Goal: Task Accomplishment & Management: Use online tool/utility

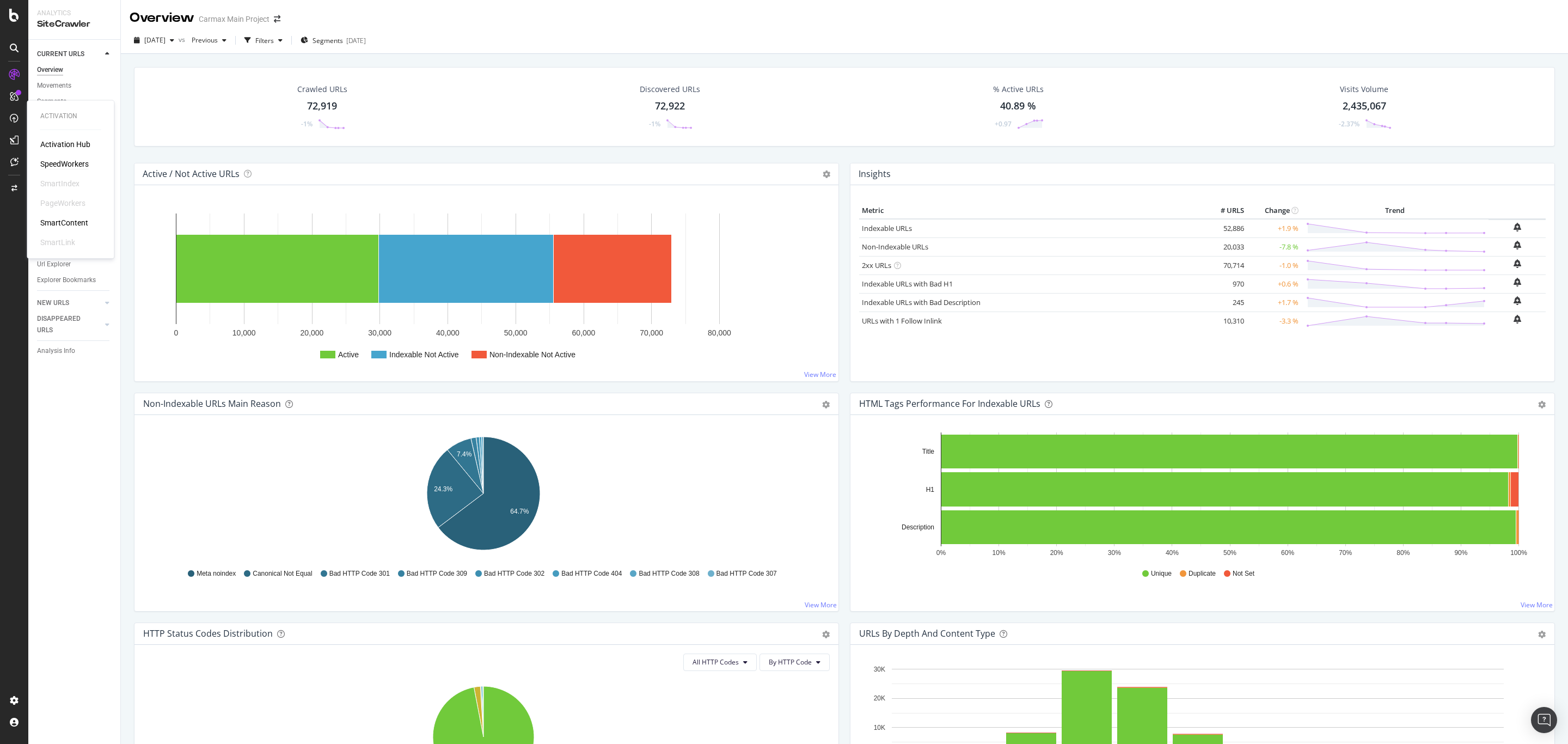
click at [54, 162] on div "SpeedWorkers" at bounding box center [64, 163] width 48 height 11
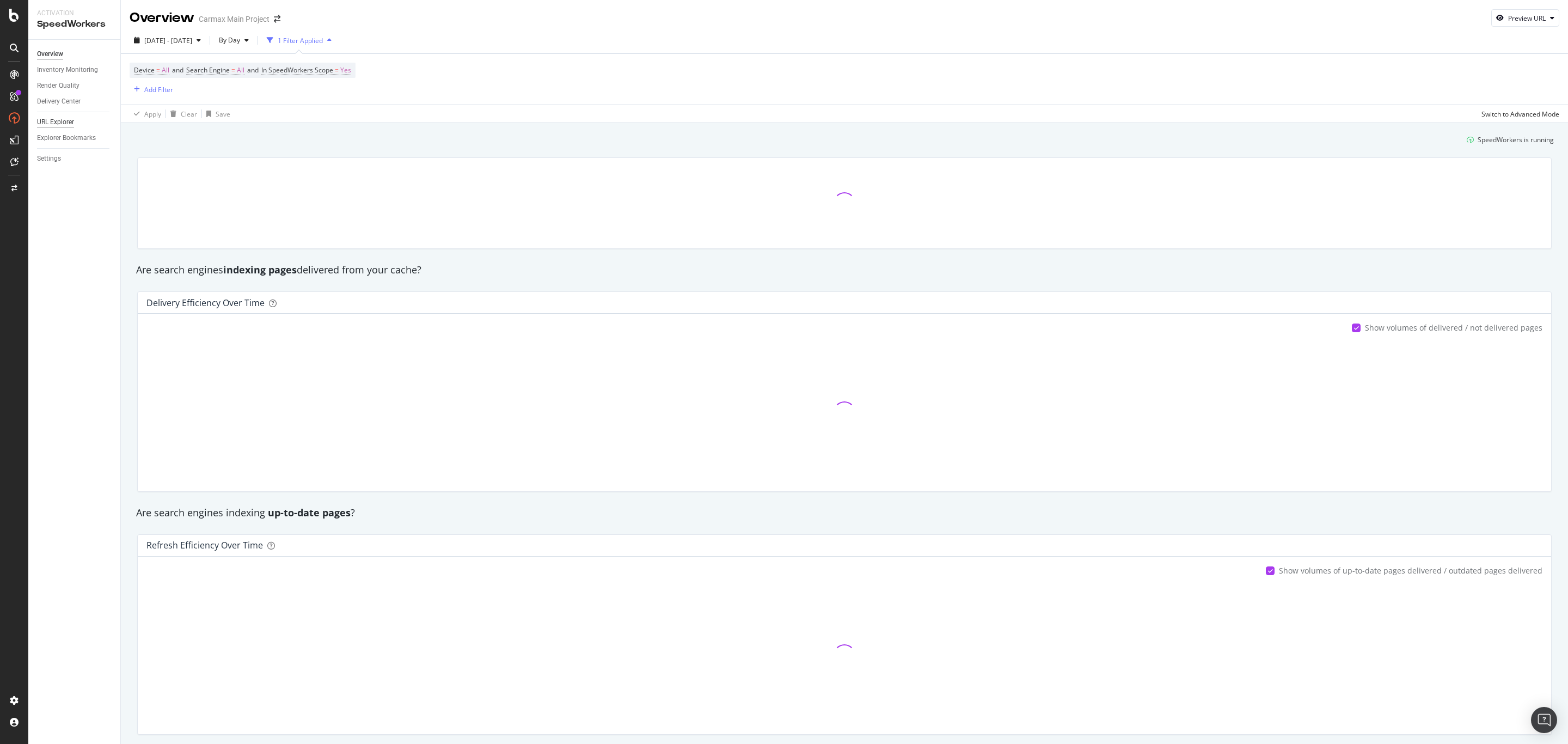
click at [69, 125] on div "URL Explorer" at bounding box center [56, 123] width 37 height 12
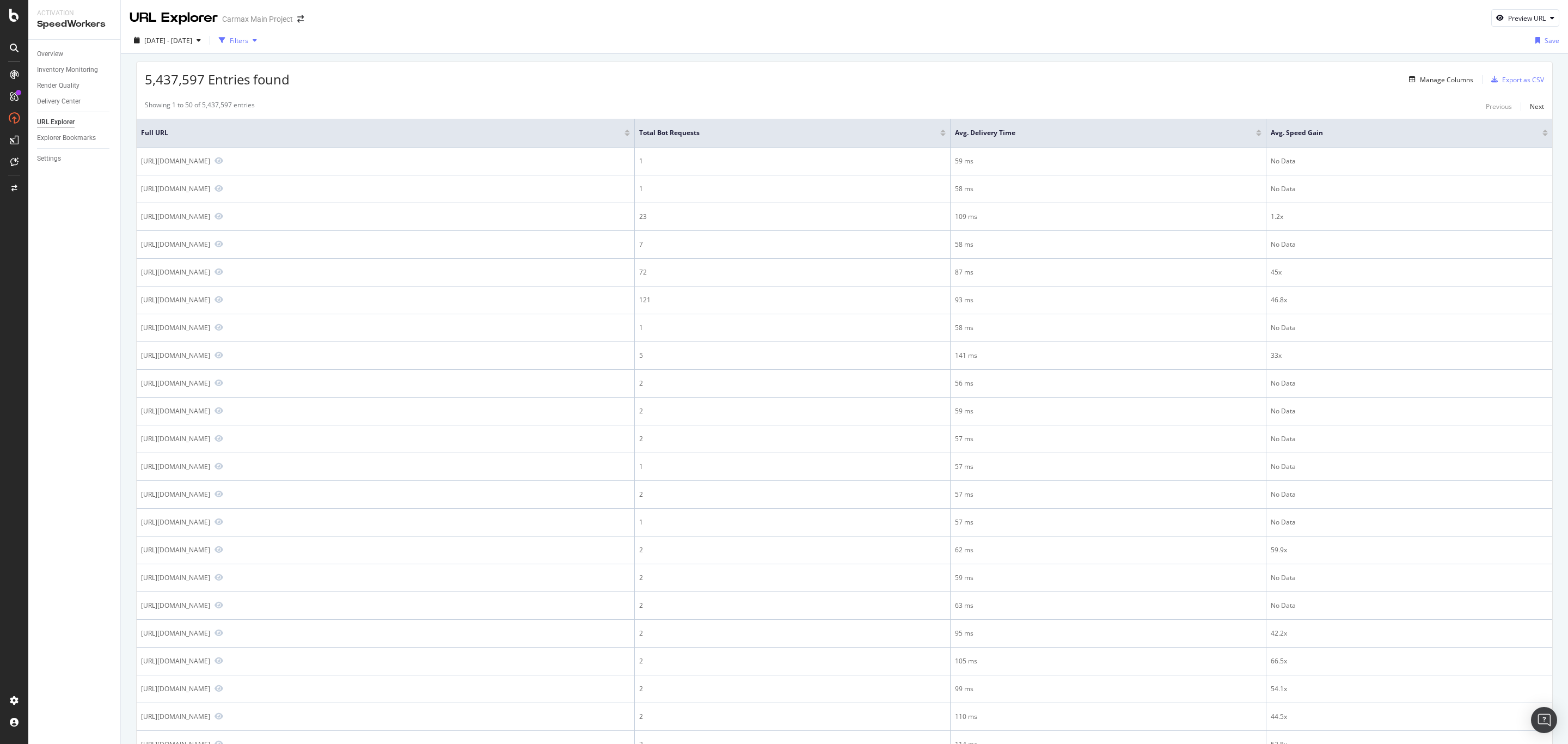
click at [249, 38] on div "Filters" at bounding box center [239, 40] width 19 height 9
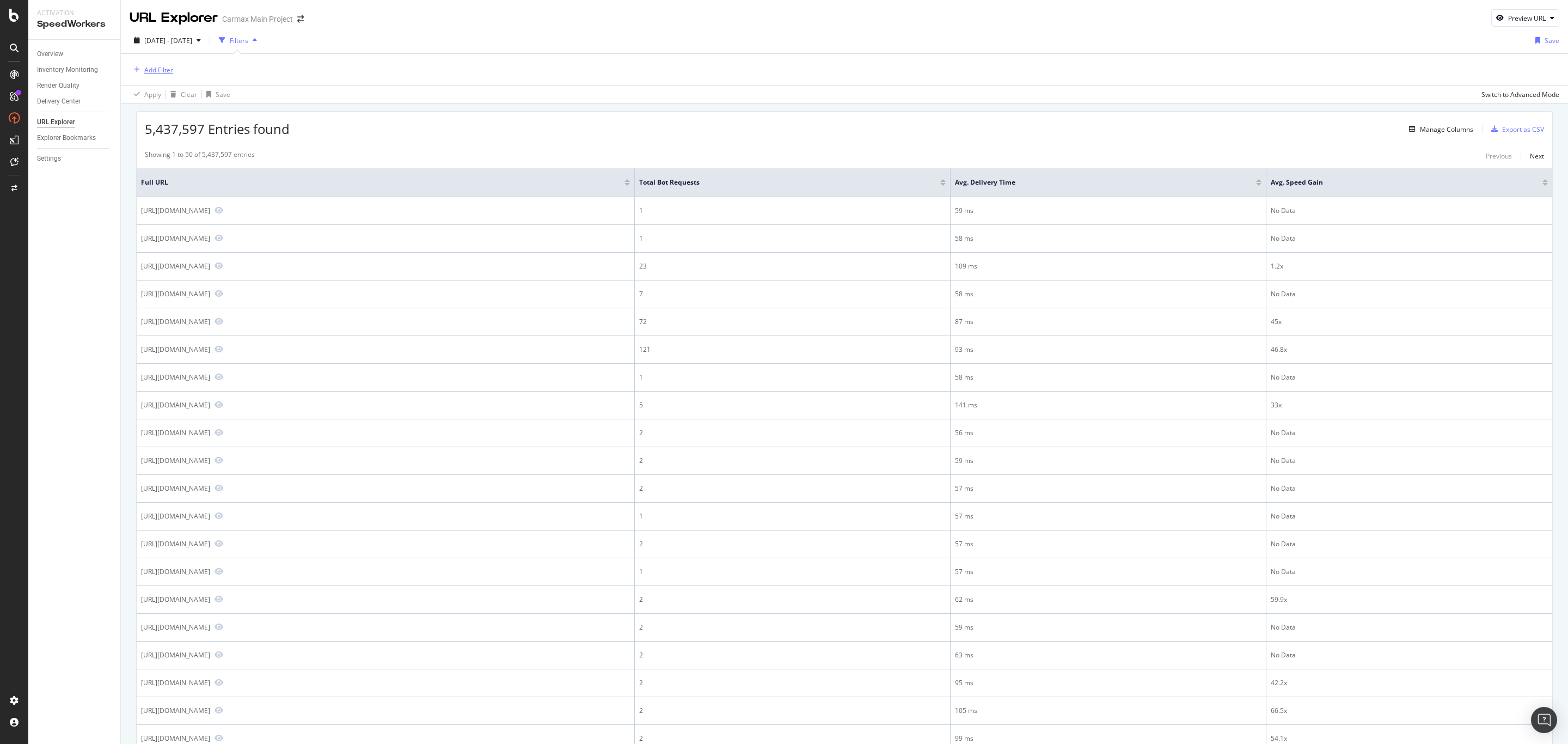
click at [160, 69] on div "Add Filter" at bounding box center [158, 69] width 28 height 9
type input "url"
click at [174, 142] on span "Full" at bounding box center [174, 144] width 12 height 9
click at [178, 110] on input "text" at bounding box center [198, 117] width 119 height 18
paste input "[URL][DOMAIN_NAME]"
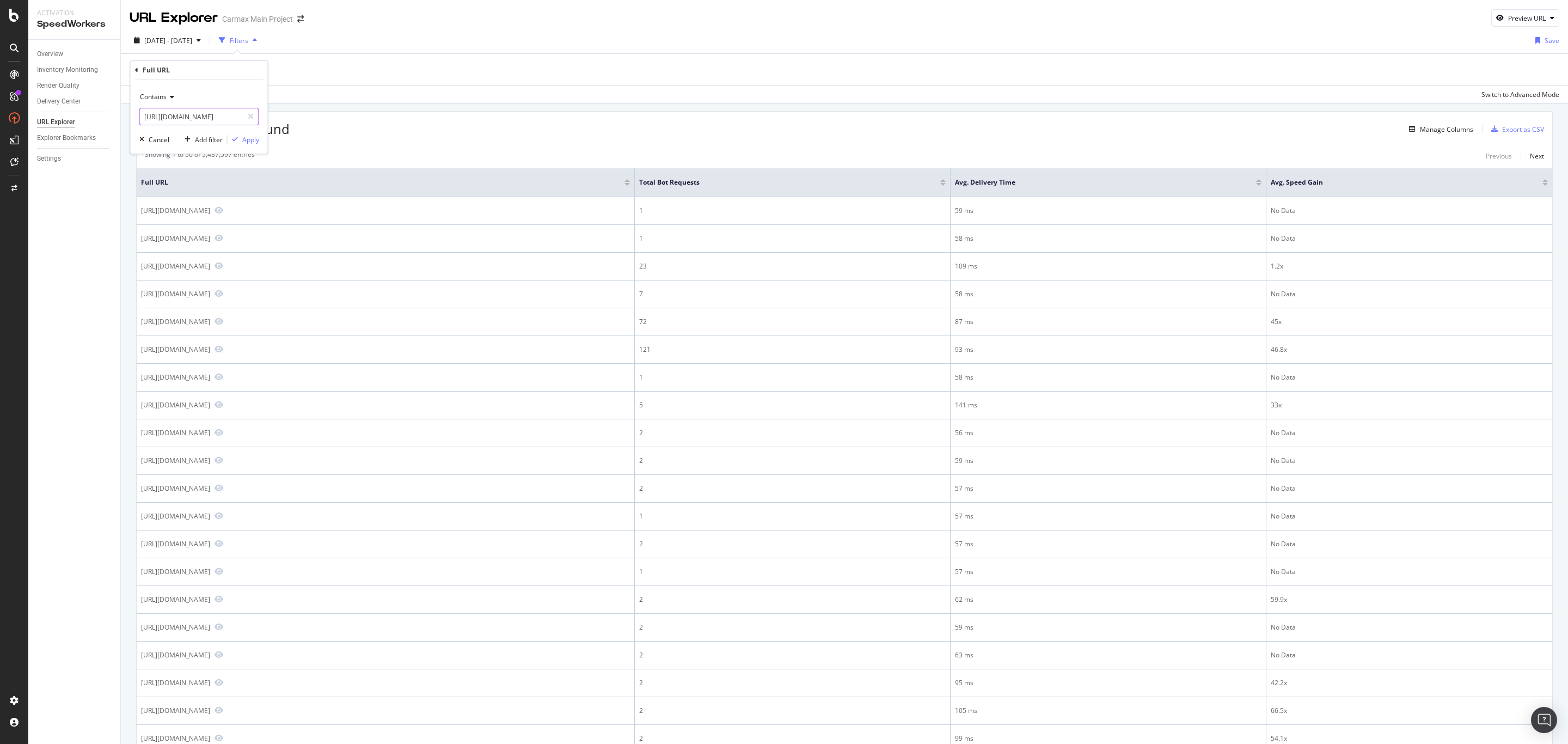
scroll to position [0, 2]
type input "[URL][DOMAIN_NAME]"
click at [243, 140] on div "Apply" at bounding box center [251, 139] width 17 height 9
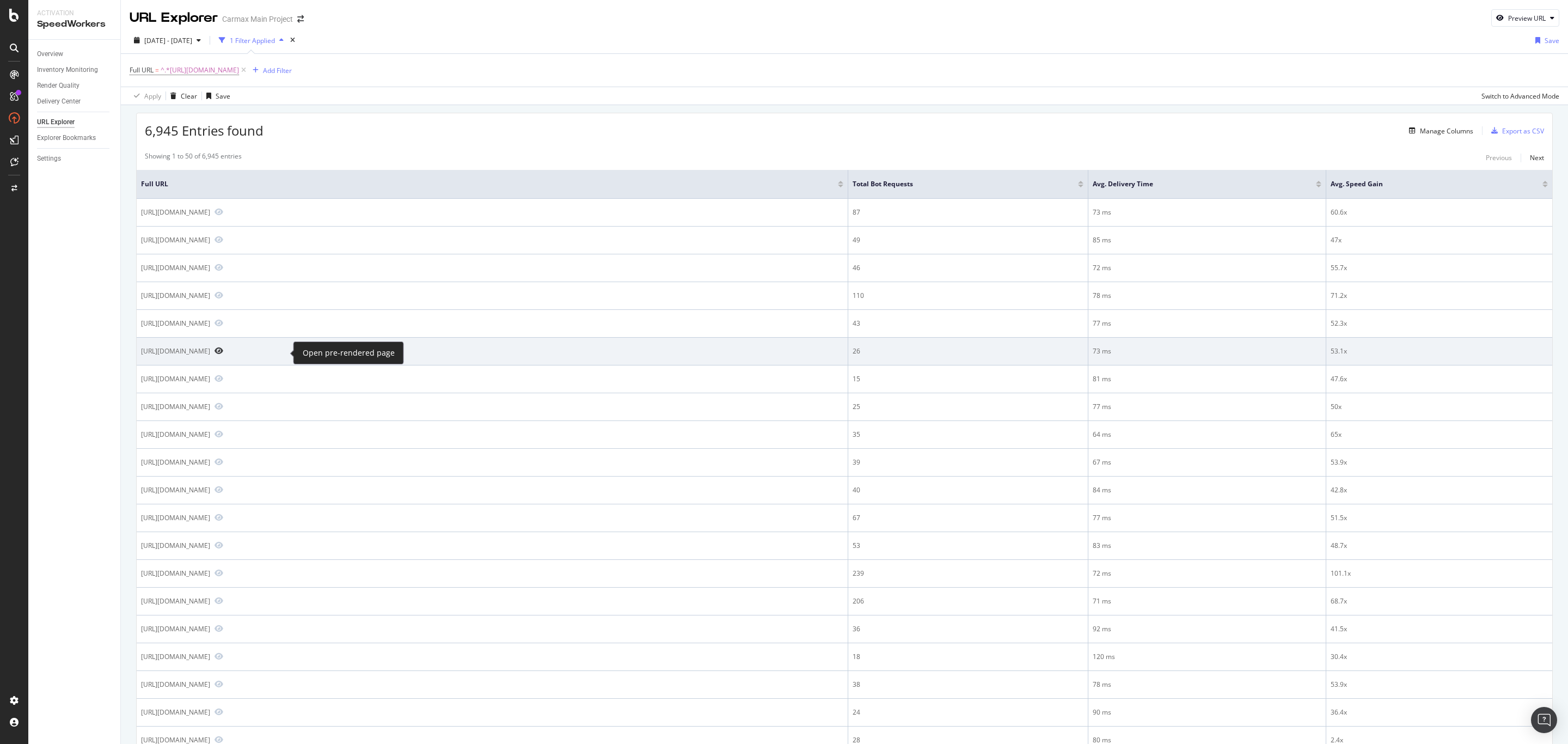
click at [223, 350] on icon "Preview https://www.carmax.com/value/kia/rio/2017" at bounding box center [218, 351] width 9 height 8
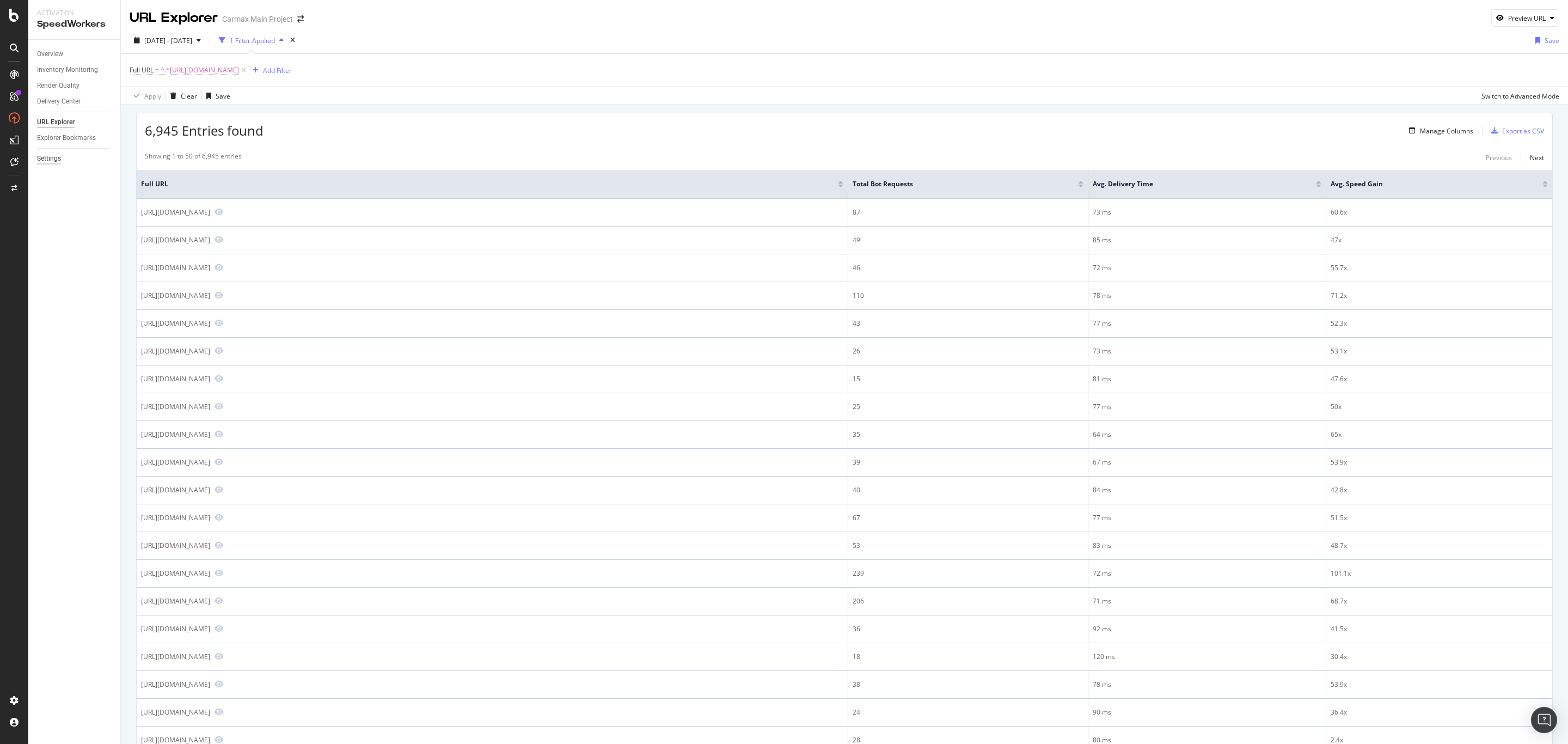
click at [48, 159] on div "Settings" at bounding box center [49, 159] width 24 height 12
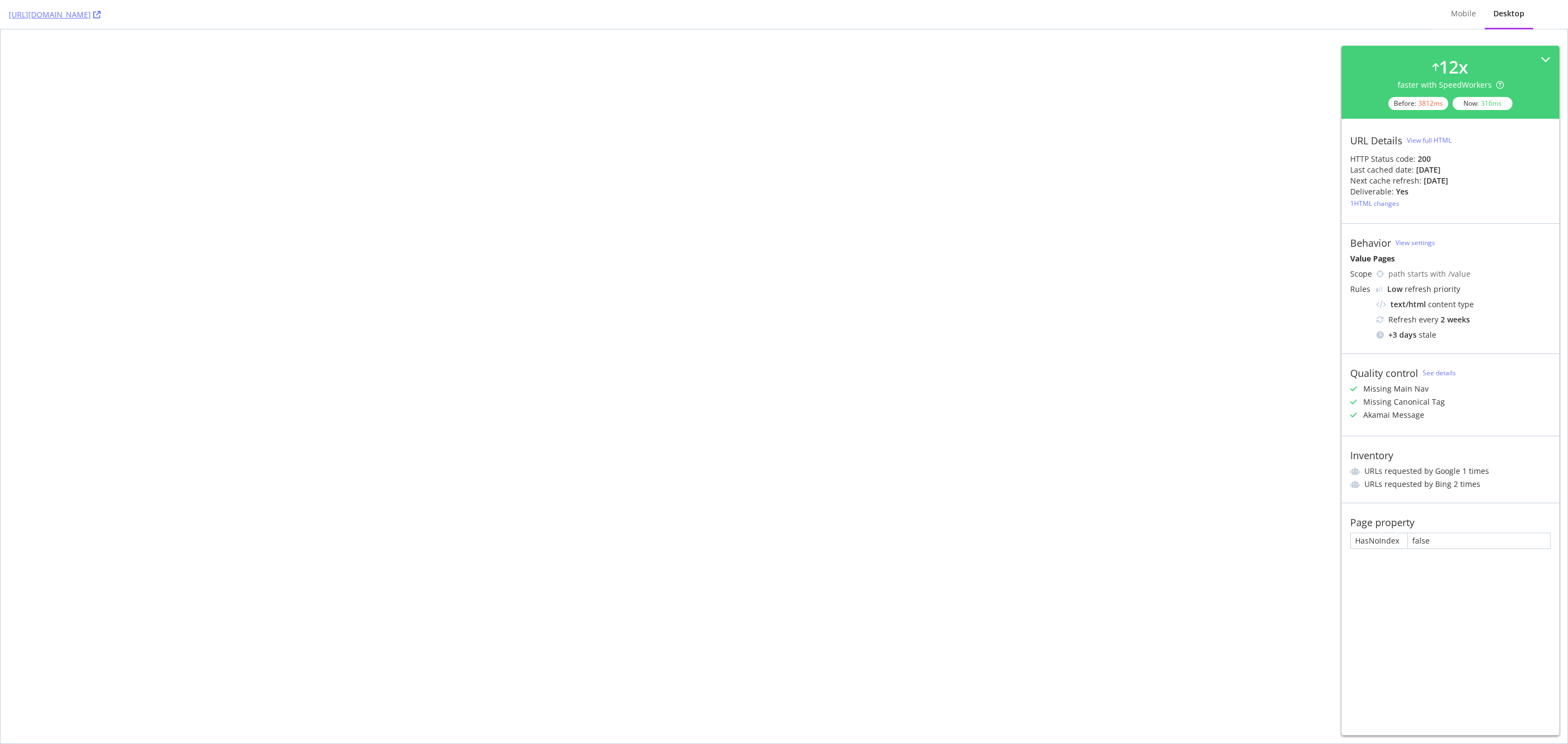
select select "AL"
